Goal: Use online tool/utility: Utilize a website feature to perform a specific function

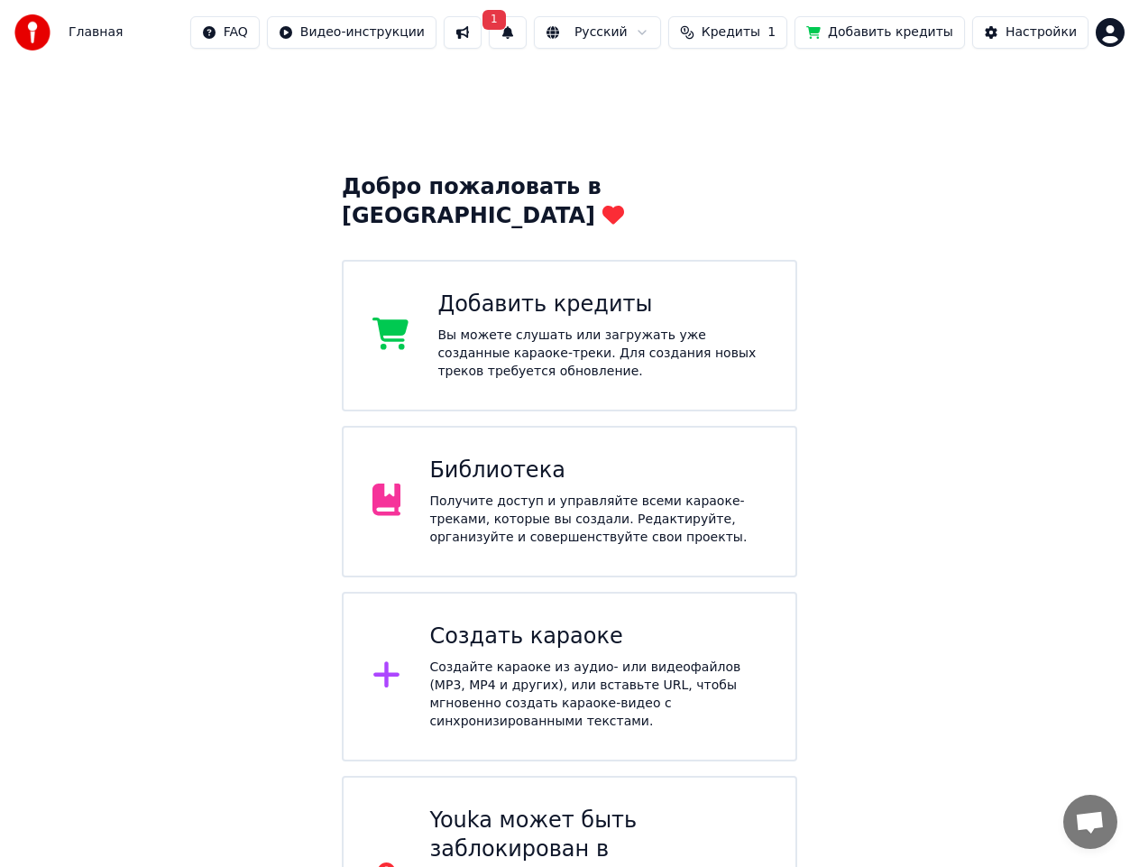
click at [603, 658] on div "Создайте караоке из аудио- или видеофайлов (MP3, MP4 и других), или вставьте UR…" at bounding box center [597, 694] width 337 height 72
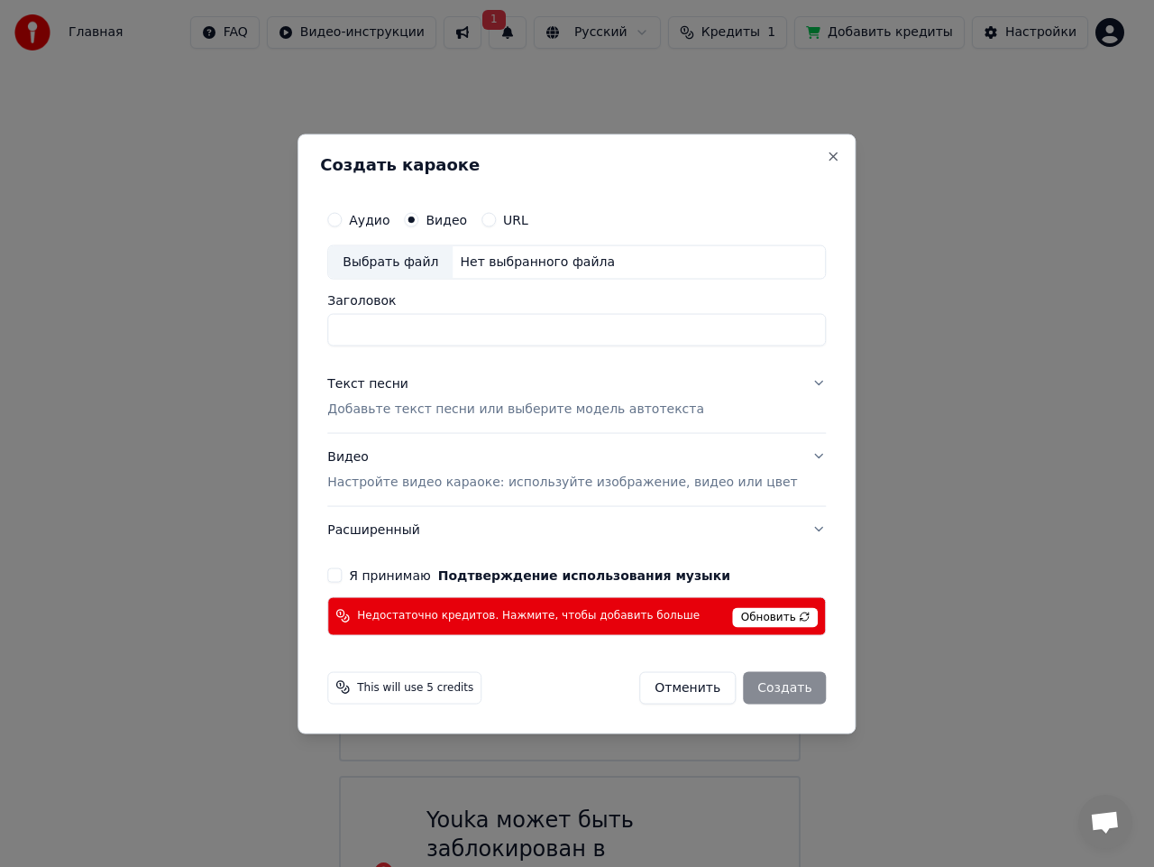
click at [733, 621] on span "Обновить" at bounding box center [776, 617] width 86 height 20
click at [827, 160] on button "Close" at bounding box center [834, 156] width 14 height 14
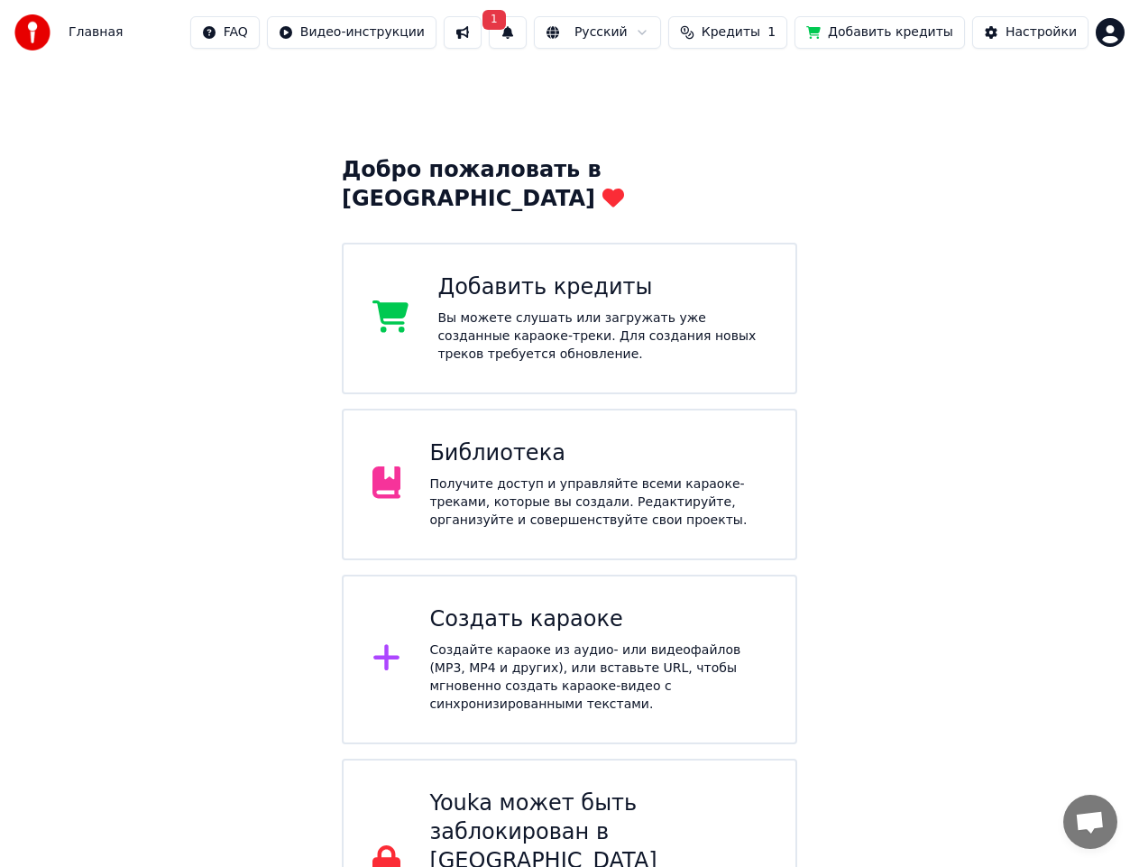
scroll to position [24, 0]
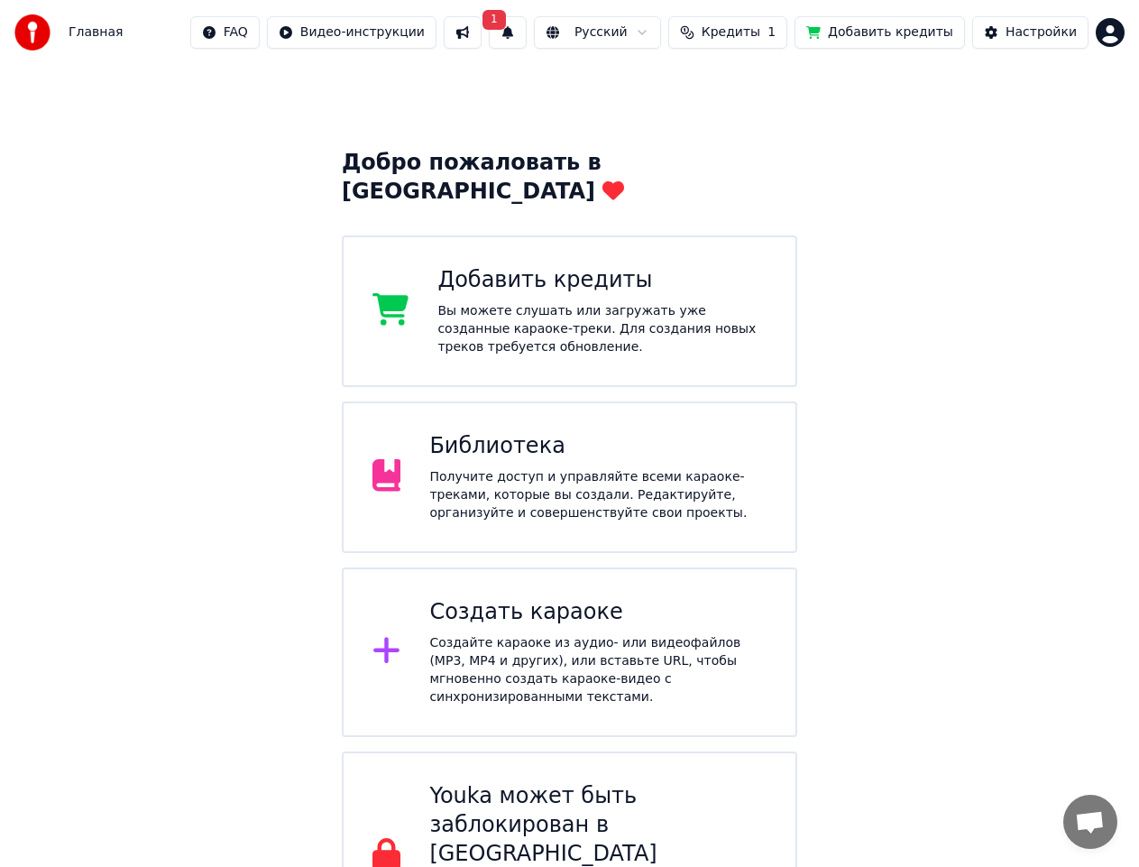
click at [563, 476] on div "Получите доступ и управляйте всеми караоке-треками, которые вы создали. Редакти…" at bounding box center [597, 495] width 337 height 54
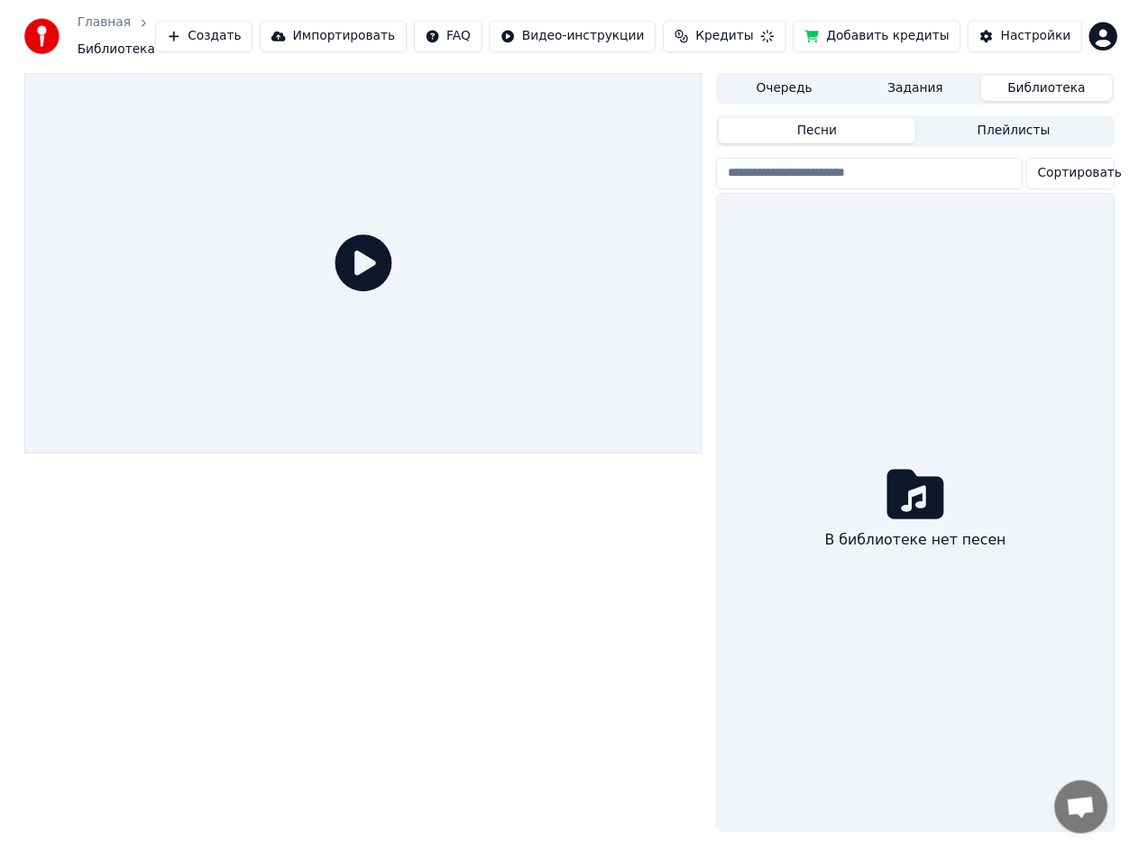
scroll to position [15, 0]
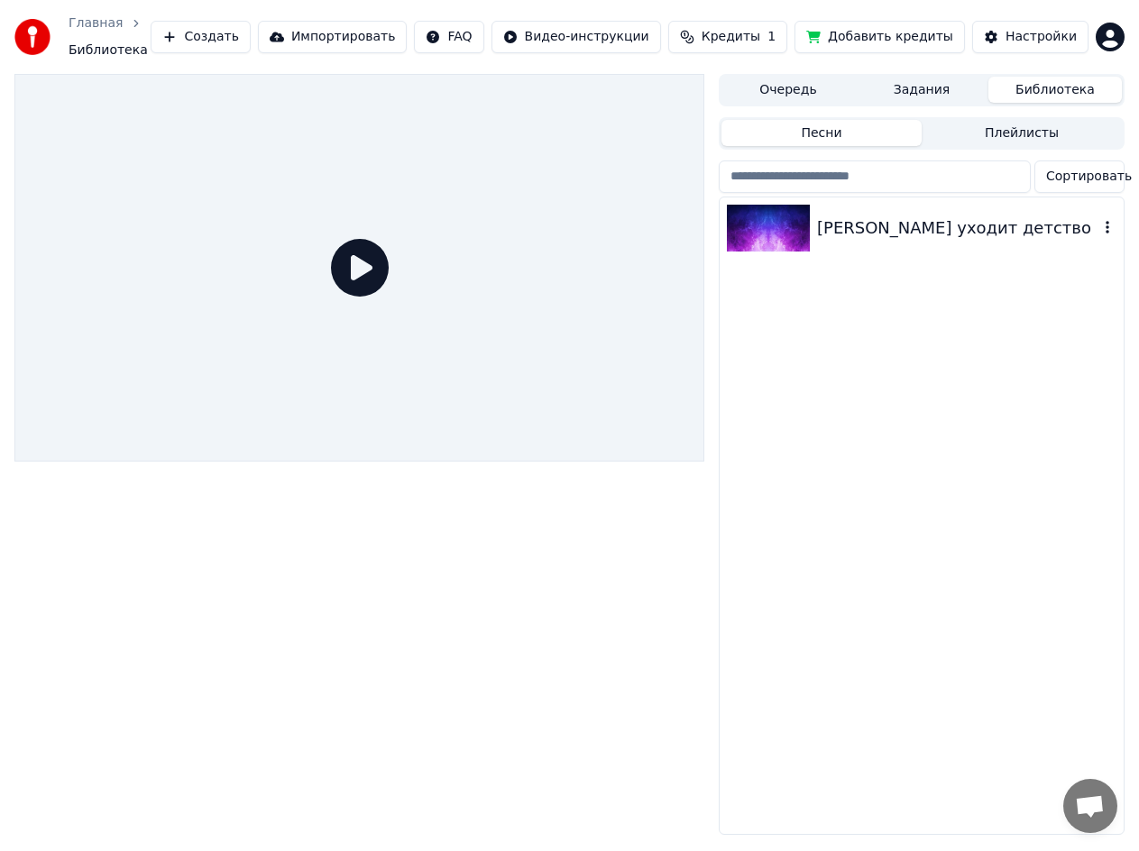
click at [922, 216] on div "[PERSON_NAME] уходит детство" at bounding box center [957, 228] width 281 height 25
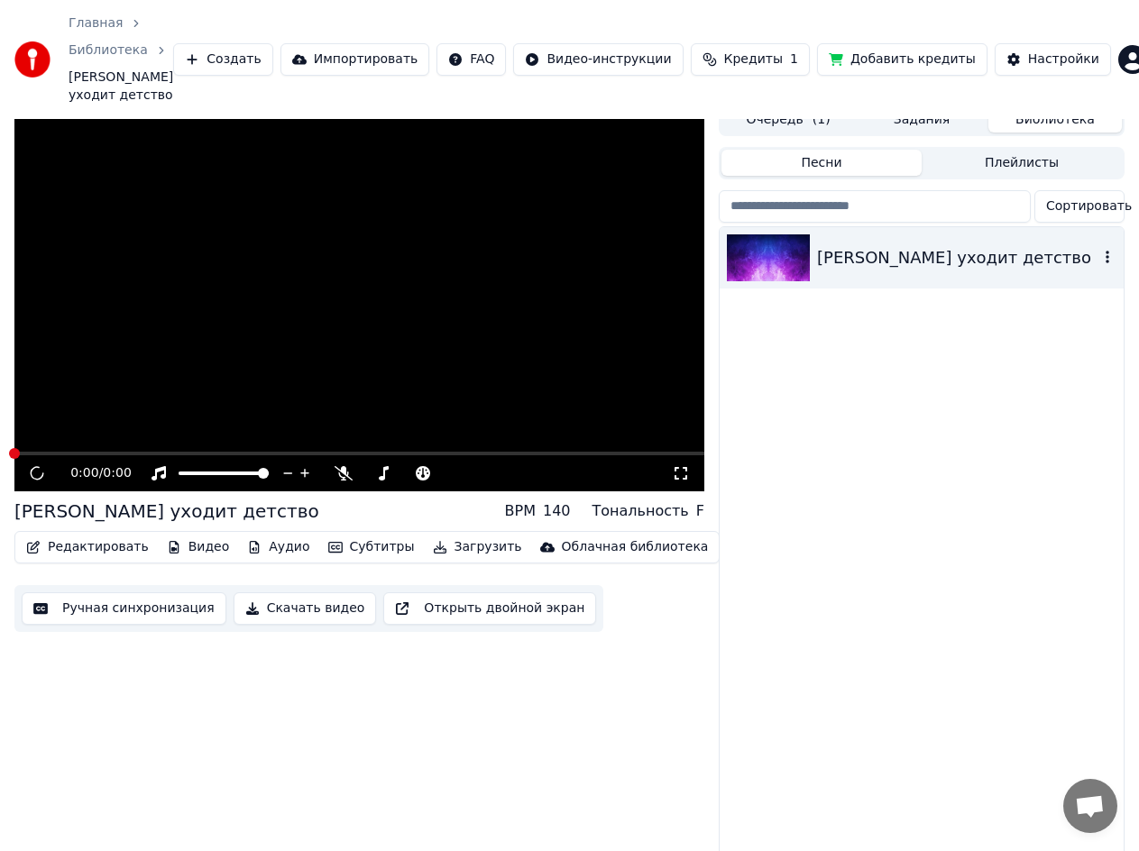
scroll to position [23, 0]
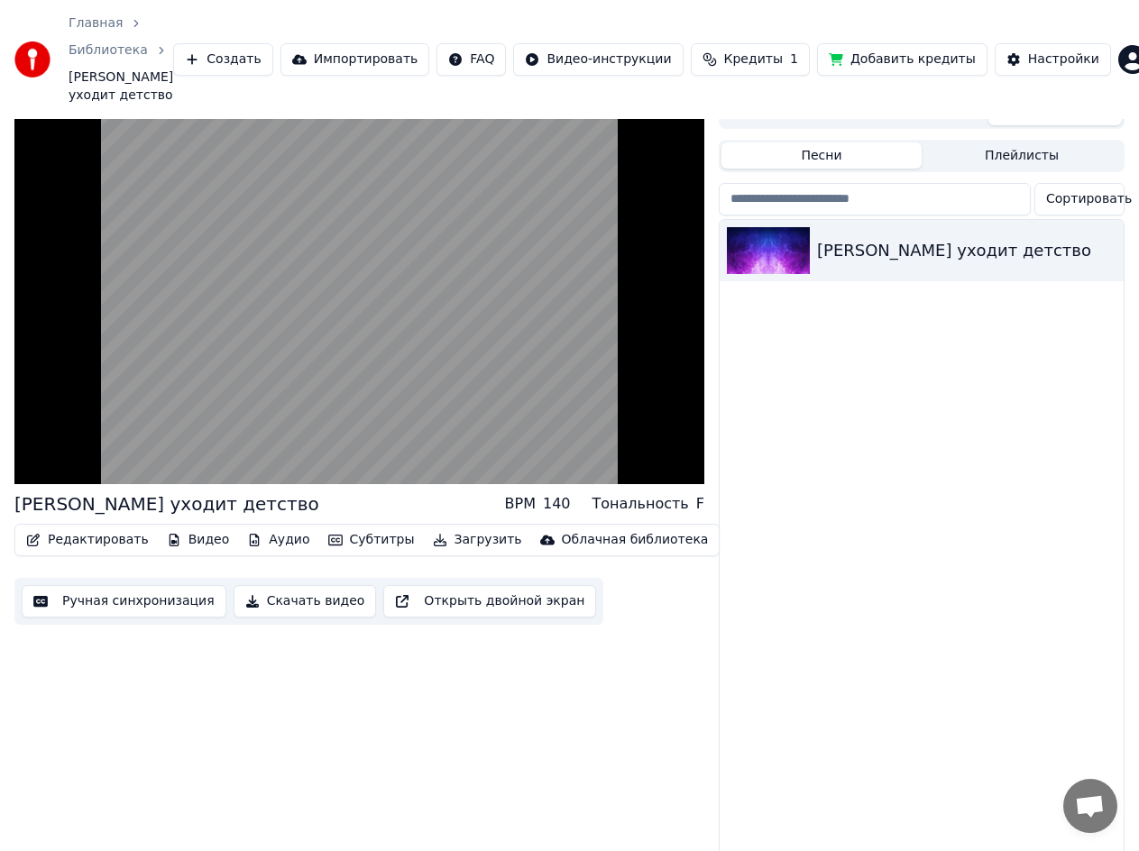
click at [326, 529] on button "Субтитры" at bounding box center [371, 540] width 101 height 25
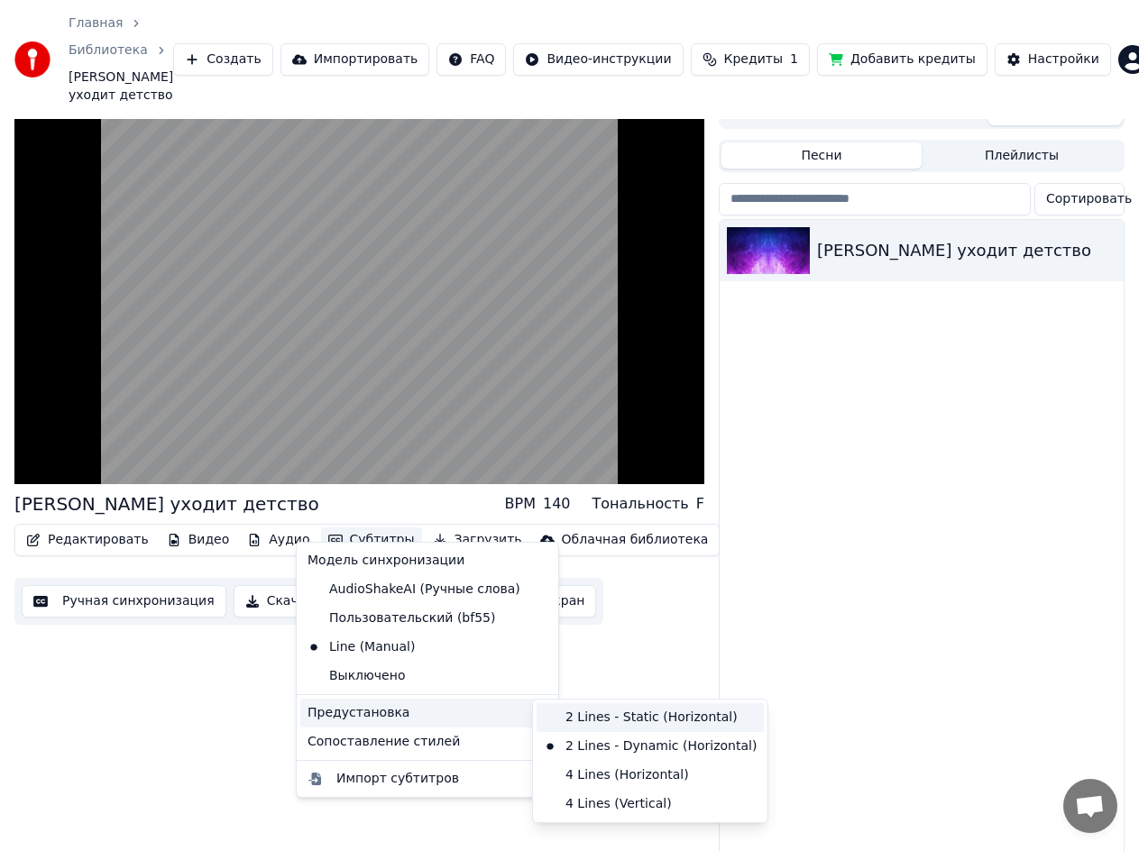
click at [548, 720] on div "2 Lines - Static (Horizontal)" at bounding box center [650, 717] width 227 height 29
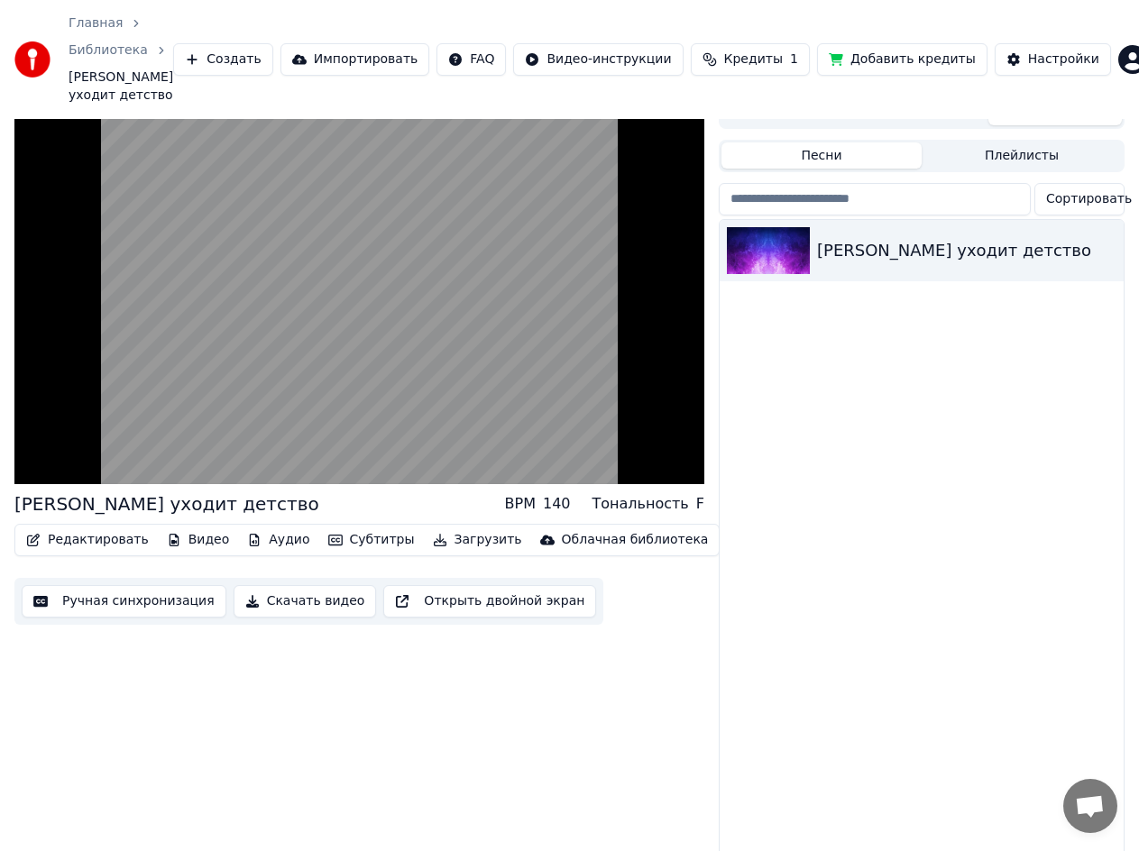
click at [376, 528] on button "Субтитры" at bounding box center [371, 540] width 101 height 25
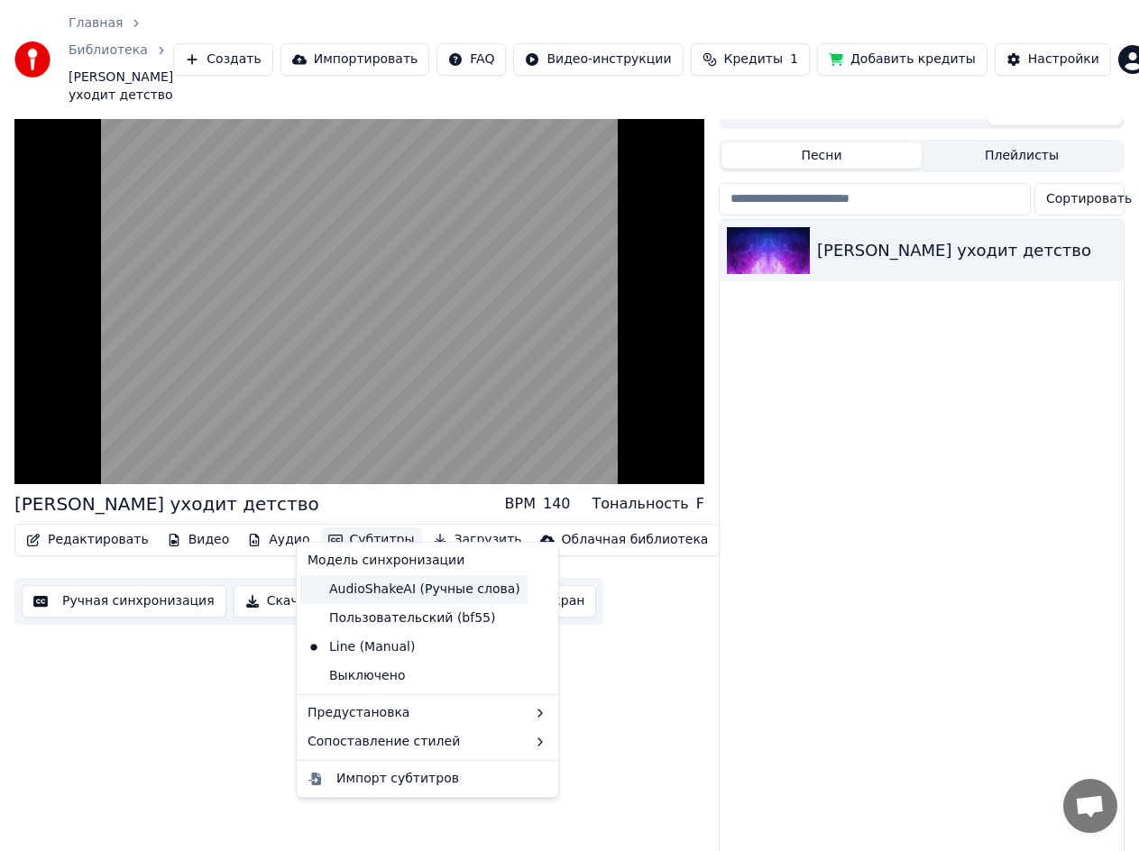
click at [446, 596] on div "AudioShakeAI (Ручные слова)" at bounding box center [413, 589] width 227 height 29
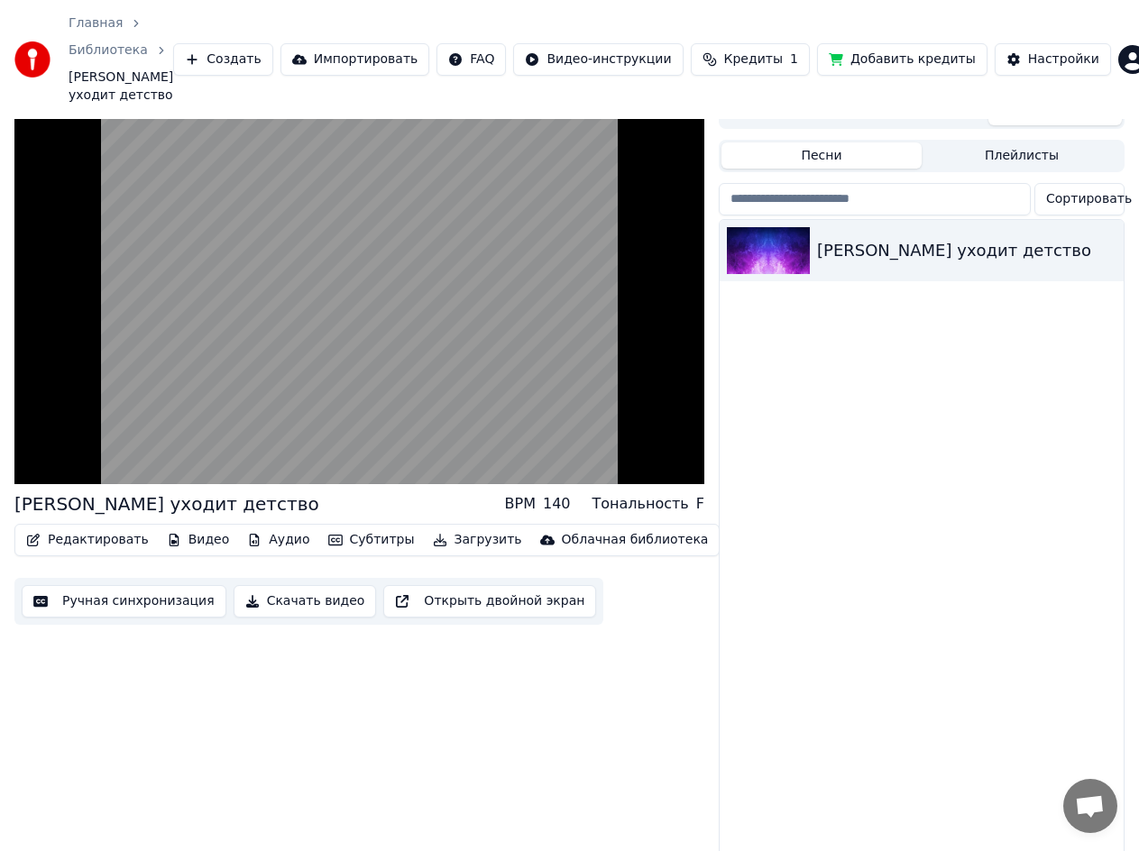
click at [350, 528] on button "Субтитры" at bounding box center [371, 540] width 101 height 25
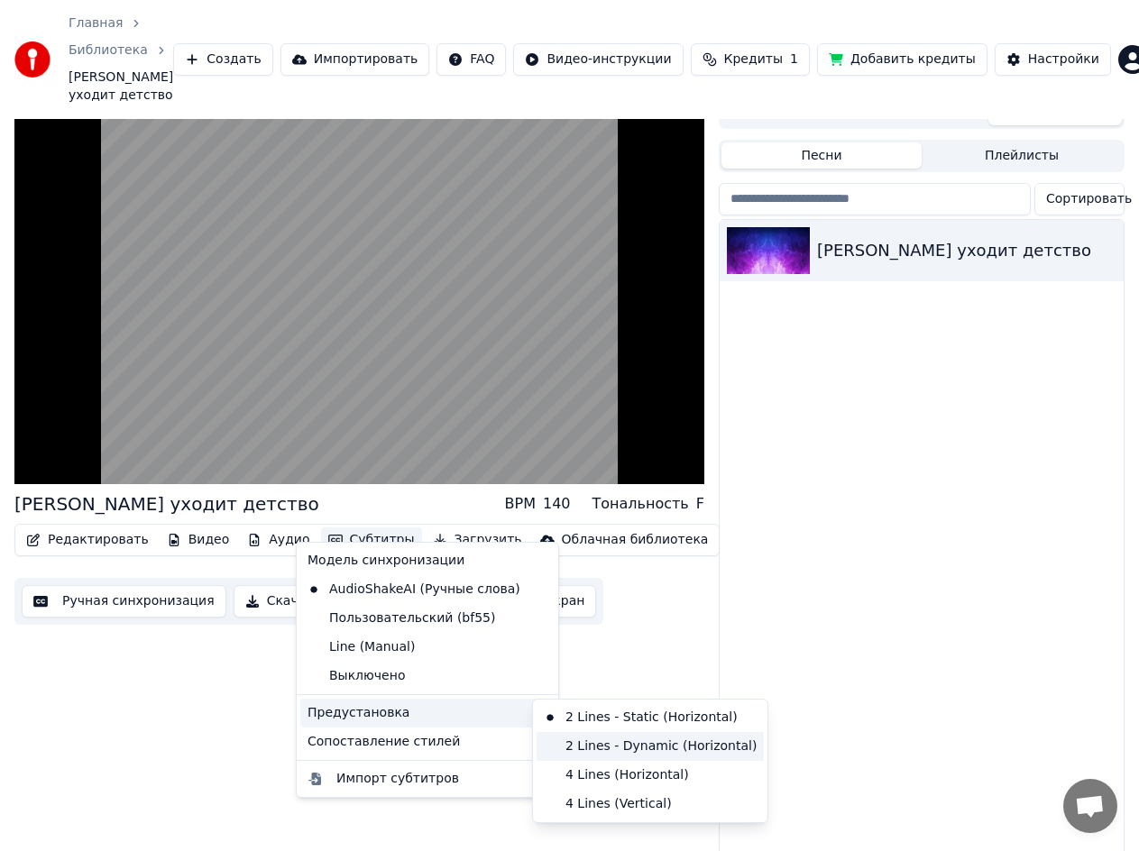
click at [539, 746] on div "2 Lines - Dynamic (Horizontal)" at bounding box center [650, 746] width 227 height 29
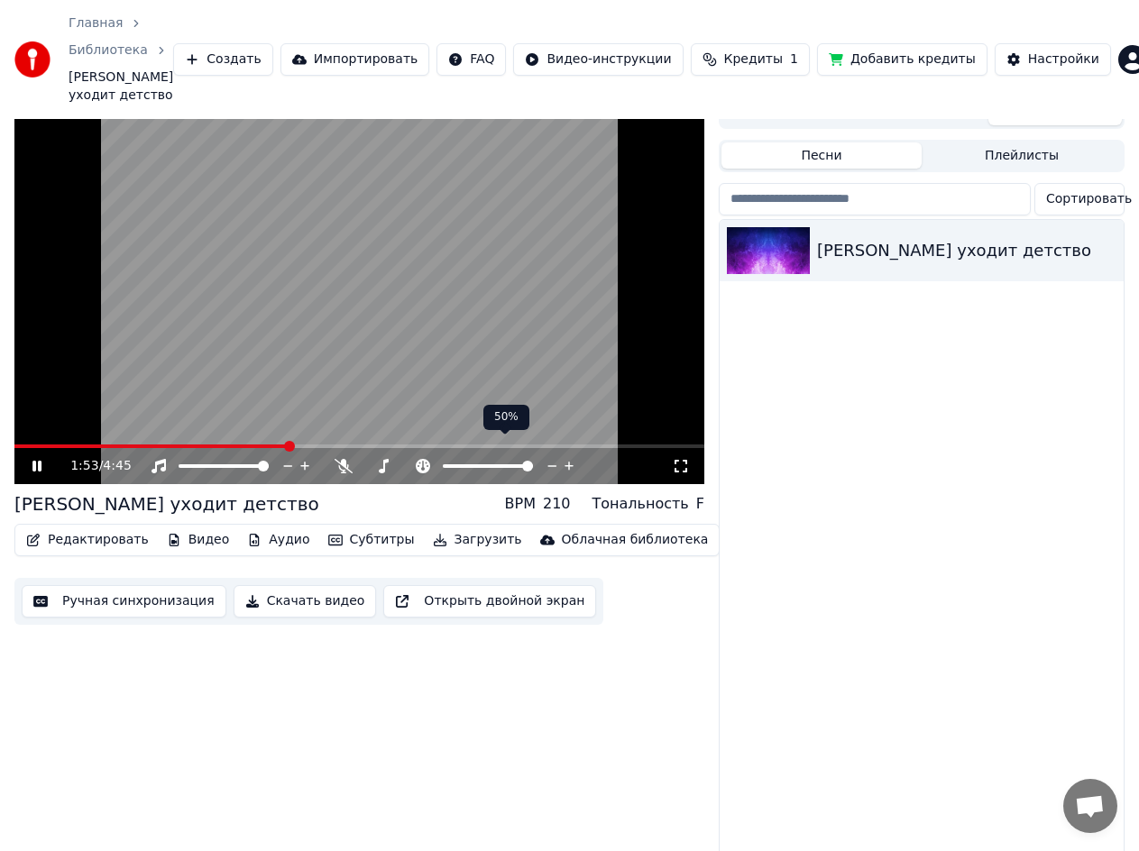
click at [533, 461] on span at bounding box center [527, 466] width 11 height 11
click at [422, 459] on icon at bounding box center [423, 466] width 14 height 14
click at [381, 459] on icon at bounding box center [383, 466] width 18 height 14
click at [493, 461] on span at bounding box center [487, 466] width 11 height 11
click at [444, 461] on span at bounding box center [448, 466] width 11 height 11
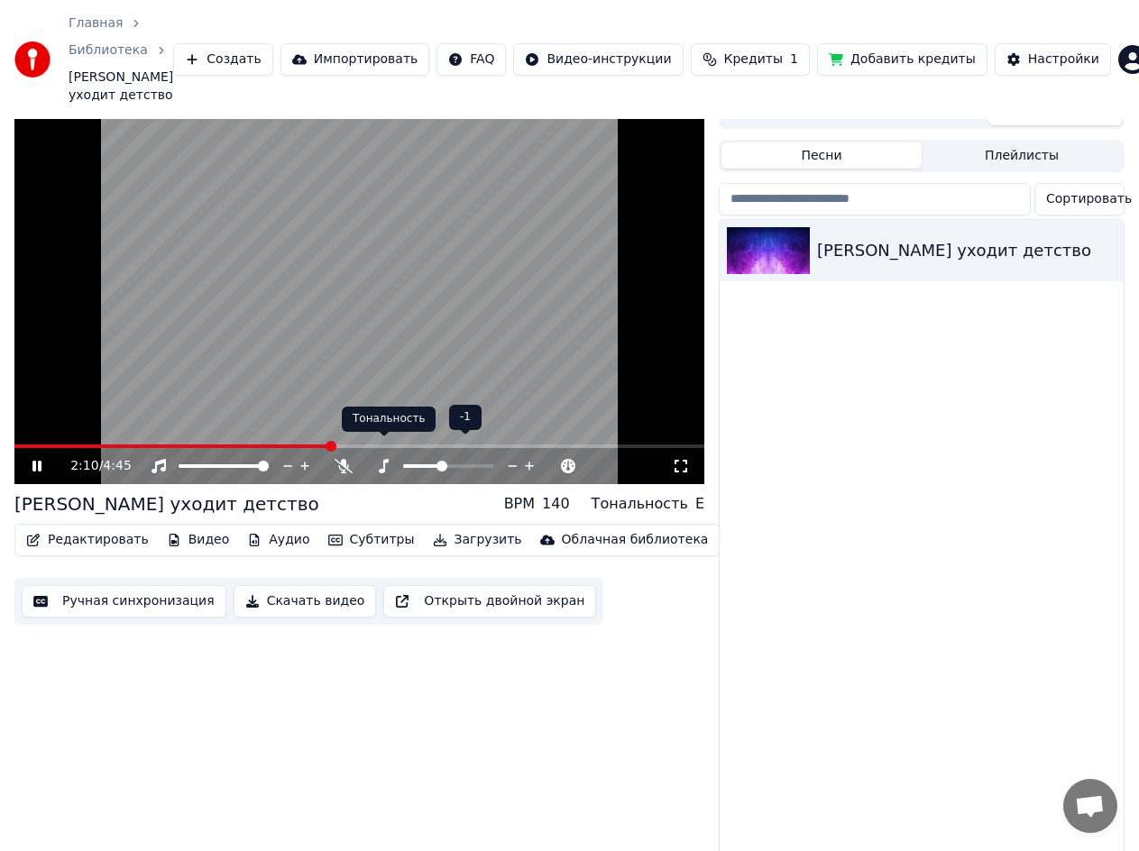
click at [383, 459] on icon at bounding box center [384, 466] width 10 height 14
click at [344, 459] on icon at bounding box center [344, 466] width 18 height 14
click at [454, 461] on span at bounding box center [448, 466] width 11 height 11
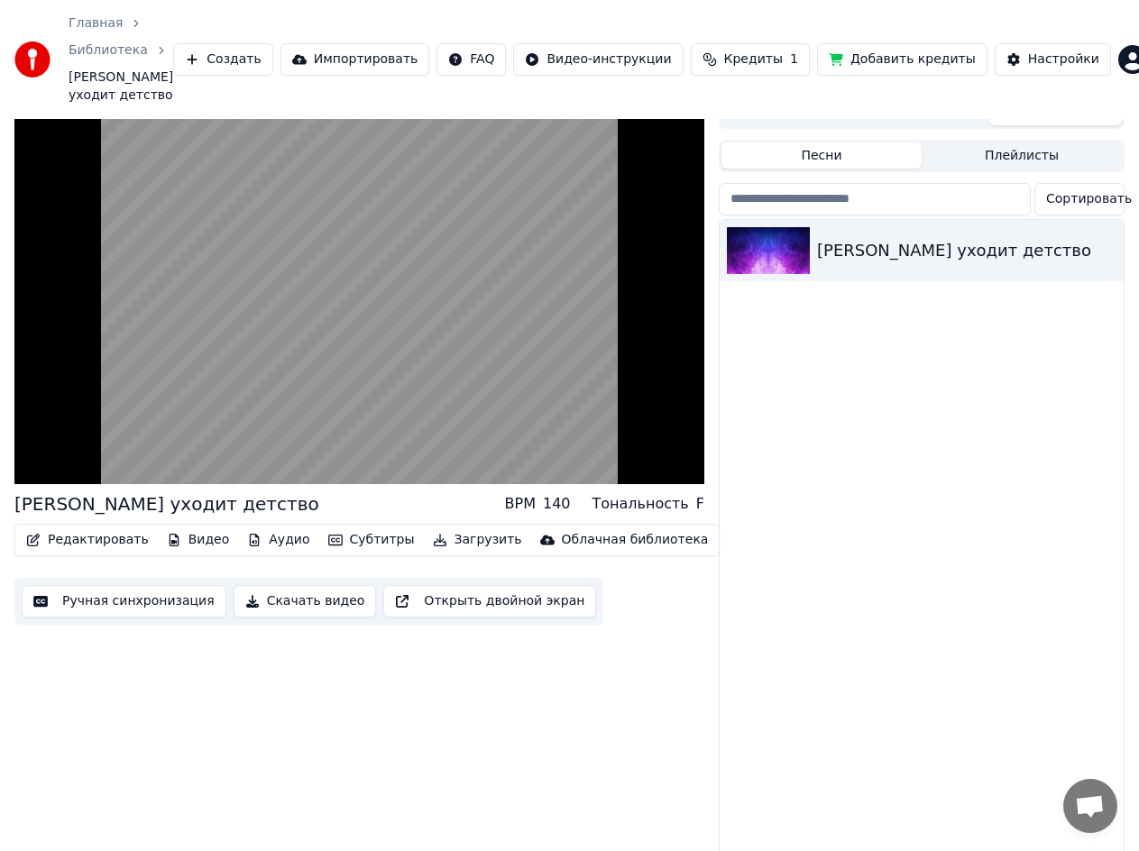
click at [167, 534] on icon "button" at bounding box center [174, 540] width 14 height 13
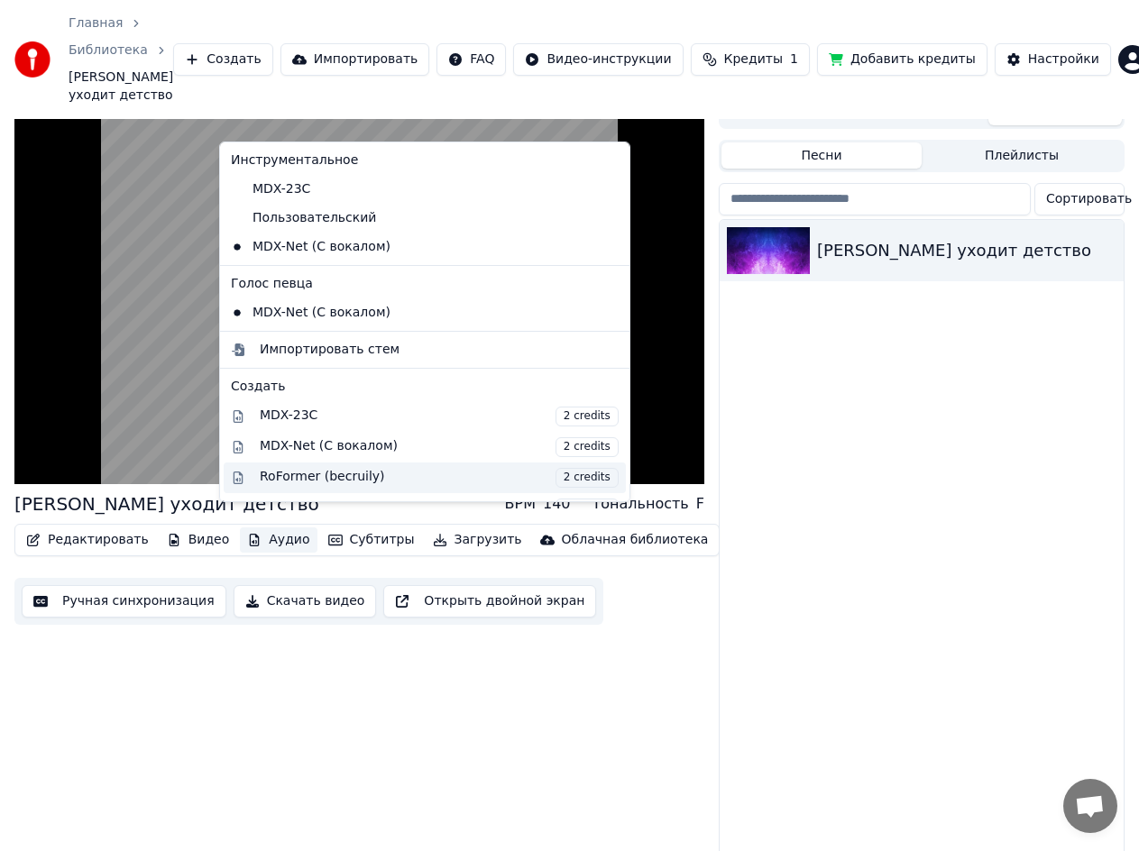
scroll to position [241, 0]
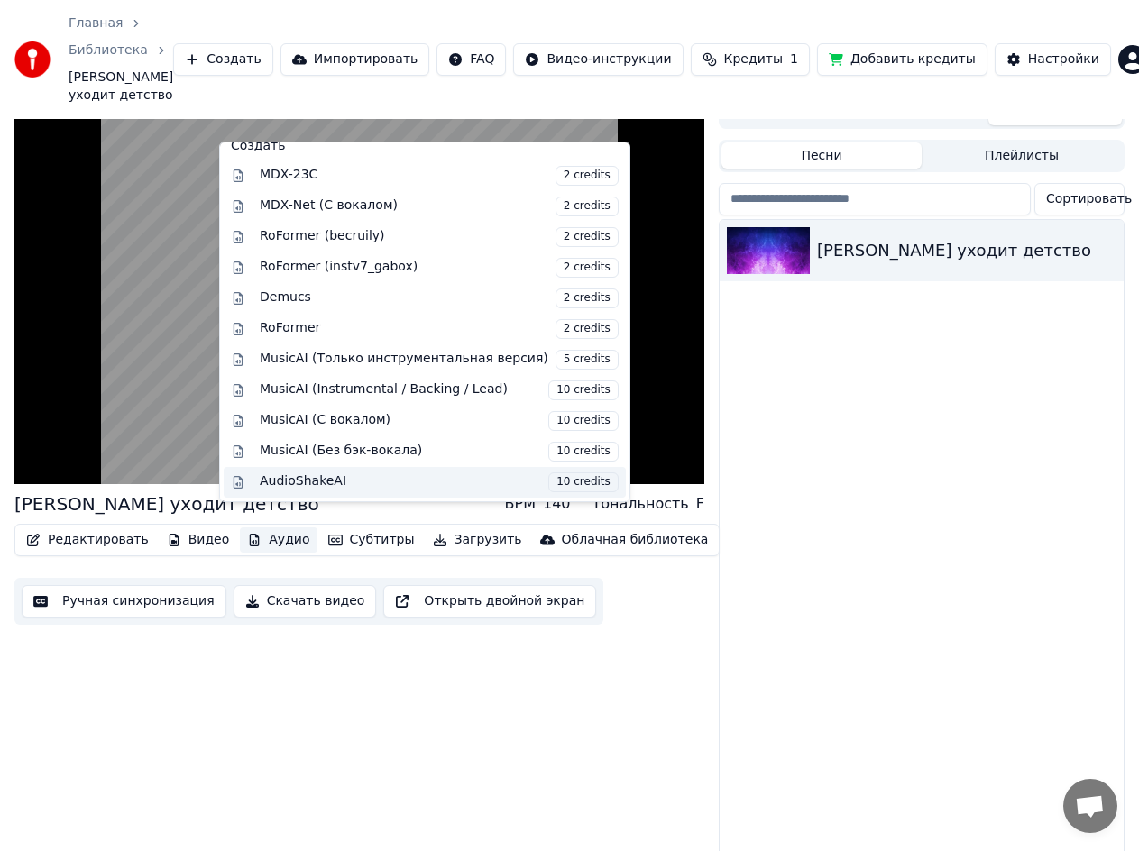
click at [303, 483] on div "AudioShakeAI 10 credits" at bounding box center [439, 483] width 359 height 20
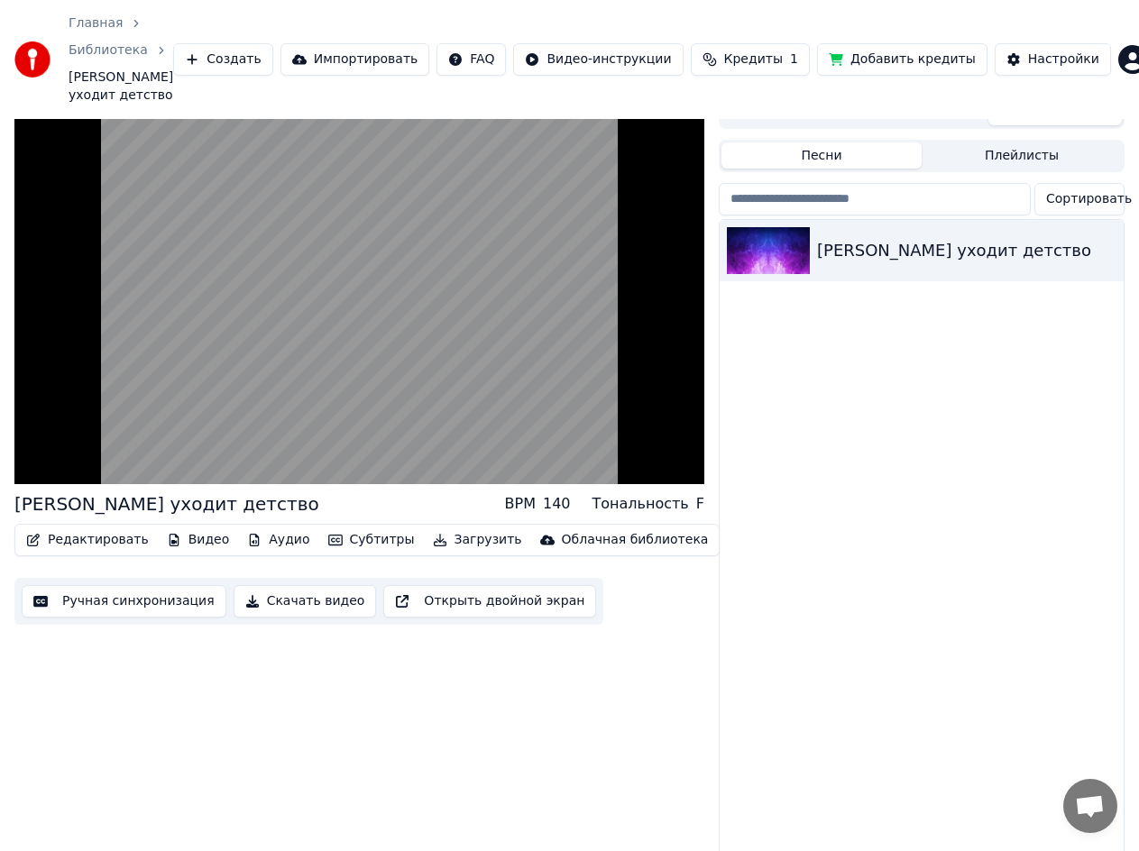
click at [643, 631] on div "[PERSON_NAME] уходит детство BPM 140 Тональность F Редактировать Видео Аудио Су…" at bounding box center [359, 476] width 690 height 761
click at [96, 528] on button "Редактировать" at bounding box center [87, 540] width 137 height 25
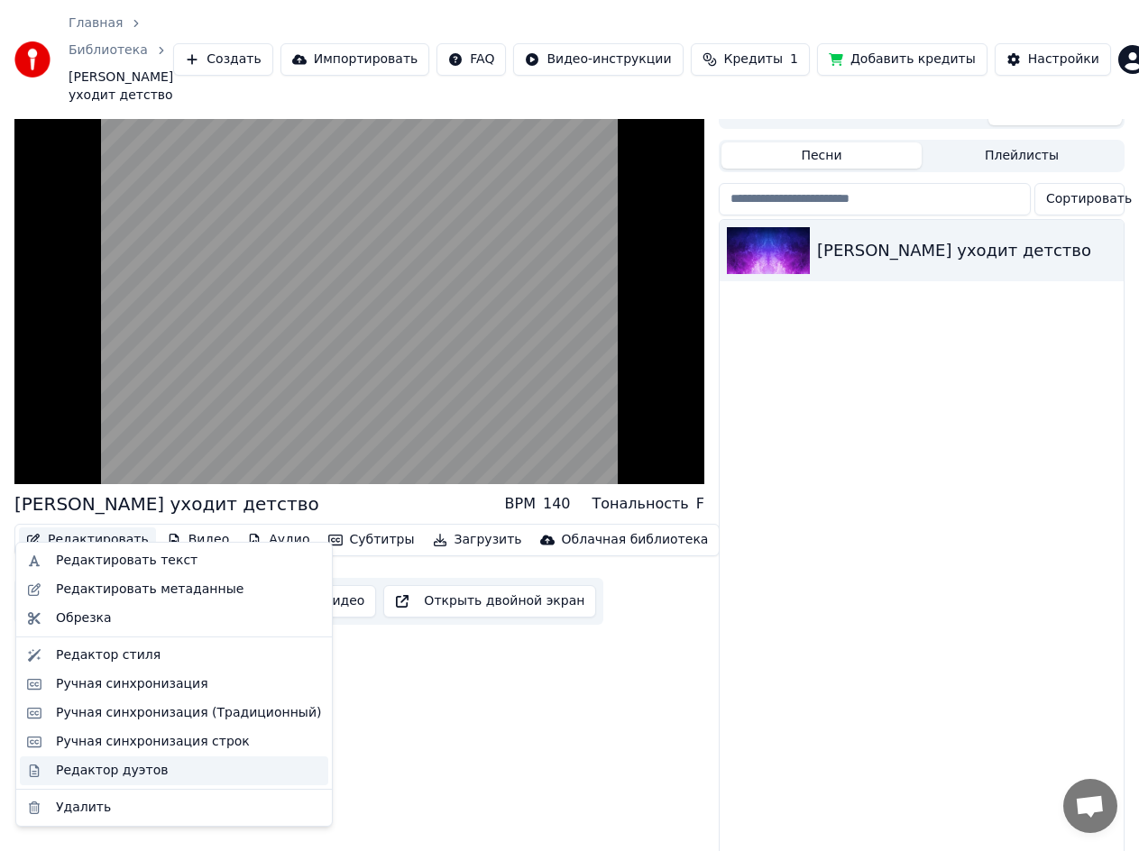
click at [205, 770] on div "Редактор дуэтов" at bounding box center [188, 771] width 265 height 18
